Goal: Task Accomplishment & Management: Manage account settings

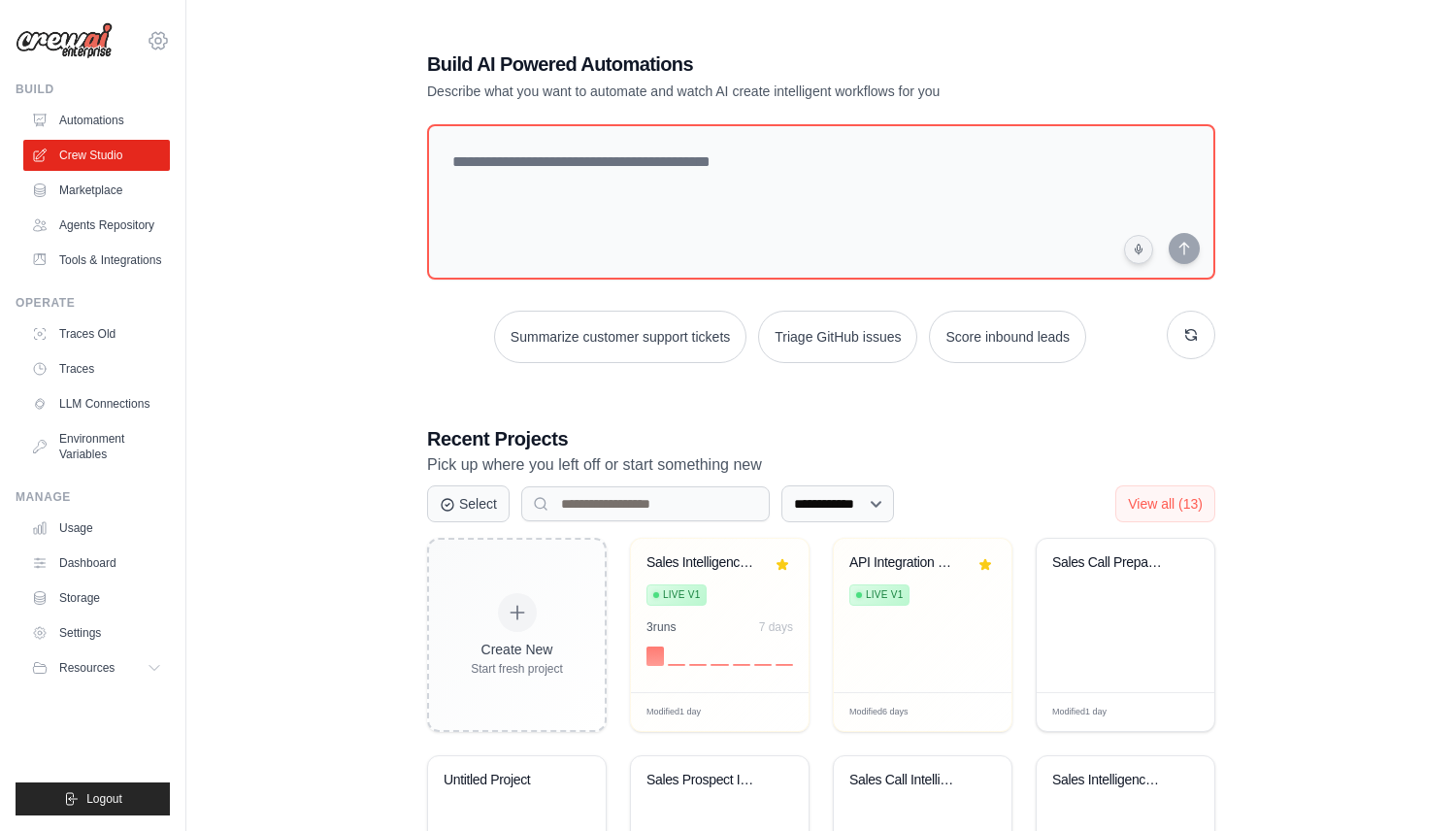
click at [161, 31] on icon at bounding box center [158, 40] width 23 height 23
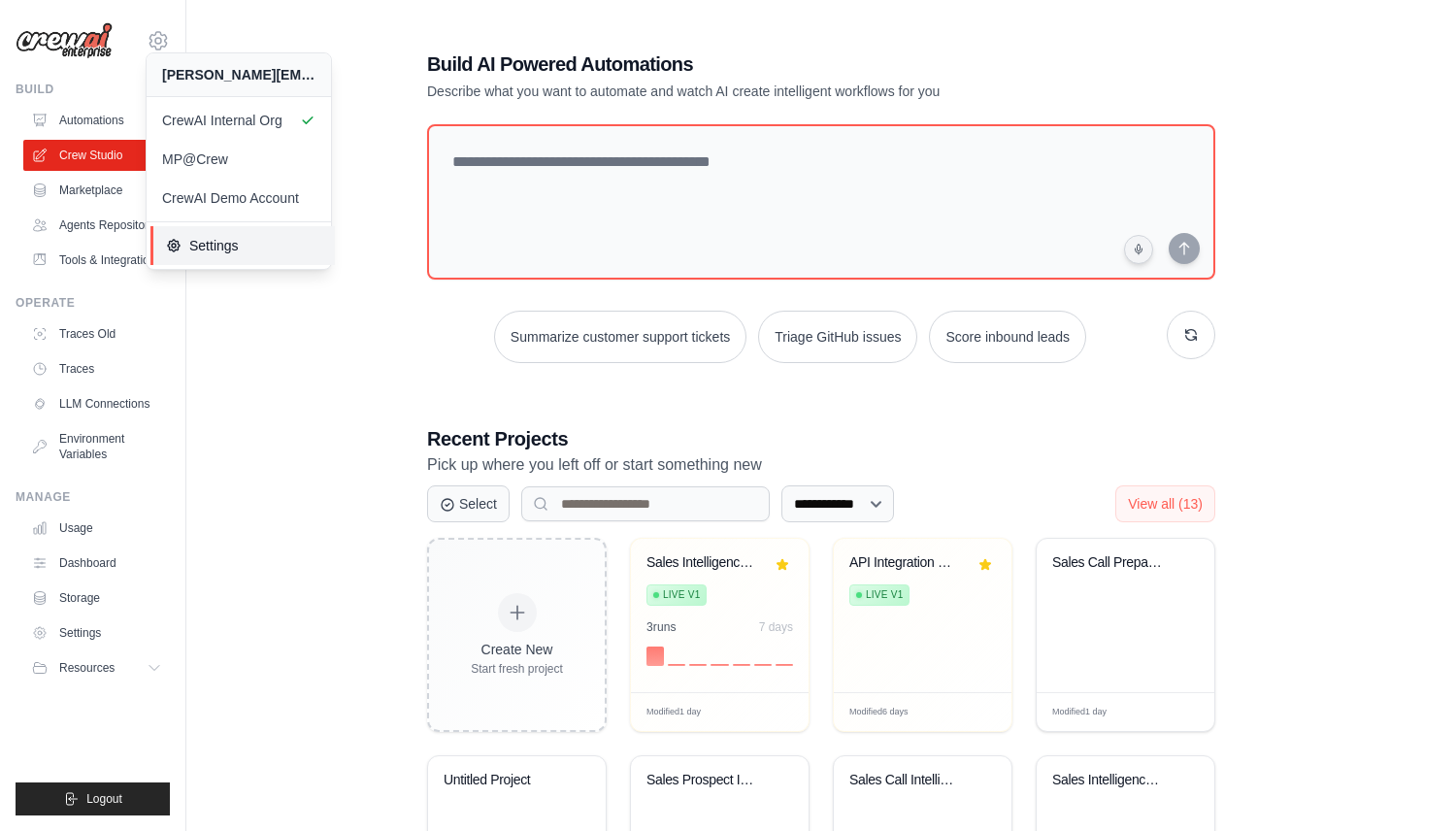
click at [216, 261] on link "Settings" at bounding box center [243, 245] width 184 height 39
